Goal: Check status: Check status

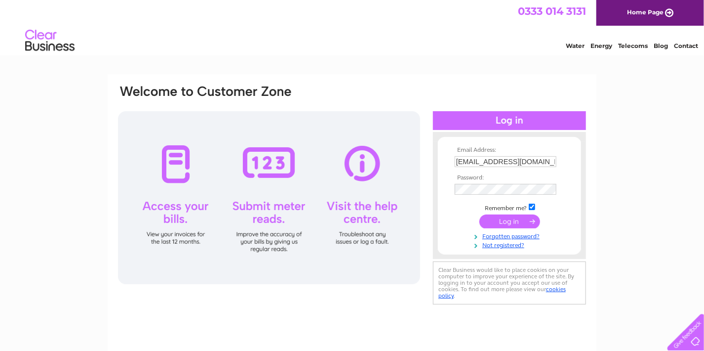
click at [581, 194] on div "Email Address: [EMAIL_ADDRESS][DOMAIN_NAME] Password:" at bounding box center [509, 195] width 153 height 107
click at [508, 222] on input "submit" at bounding box center [509, 221] width 61 height 14
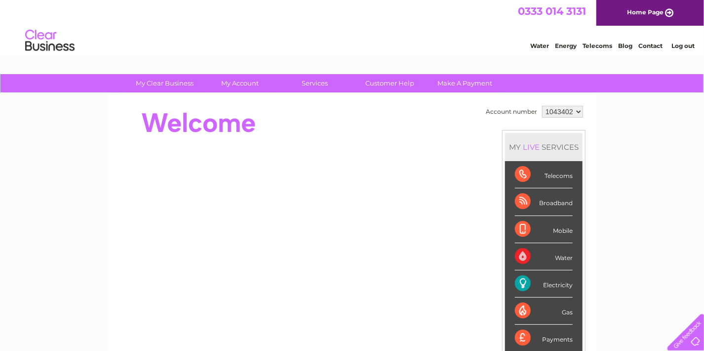
click at [550, 284] on div "Electricity" at bounding box center [544, 283] width 58 height 27
click at [565, 110] on select "1043402 1067004 1083249" at bounding box center [562, 112] width 41 height 12
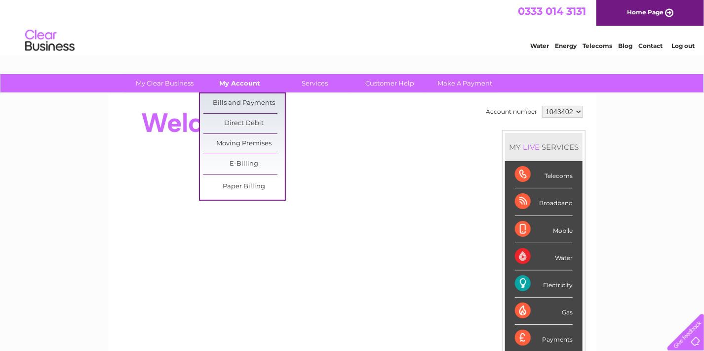
click at [253, 86] on link "My Account" at bounding box center [239, 83] width 81 height 18
click at [251, 101] on link "Bills and Payments" at bounding box center [243, 103] width 81 height 20
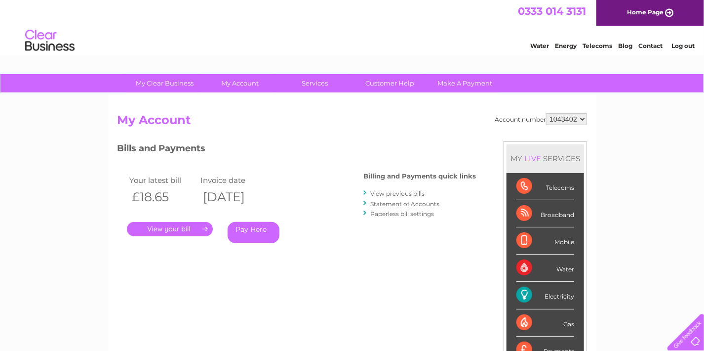
click at [584, 117] on select "1043402 1067004 1083249" at bounding box center [566, 119] width 41 height 12
select select "1067004"
click at [546, 113] on select "1043402 1067004 1083249" at bounding box center [566, 119] width 41 height 12
click at [583, 117] on select "1043402 1067004 1083249" at bounding box center [566, 119] width 41 height 12
select select "1083249"
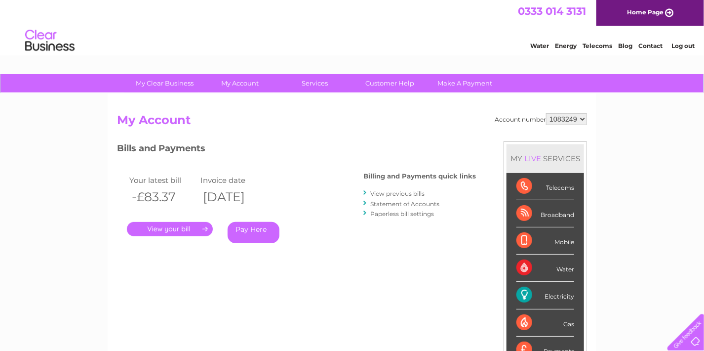
click at [546, 113] on select "1043402 1067004 1083249" at bounding box center [566, 119] width 41 height 12
